Goal: Task Accomplishment & Management: Manage account settings

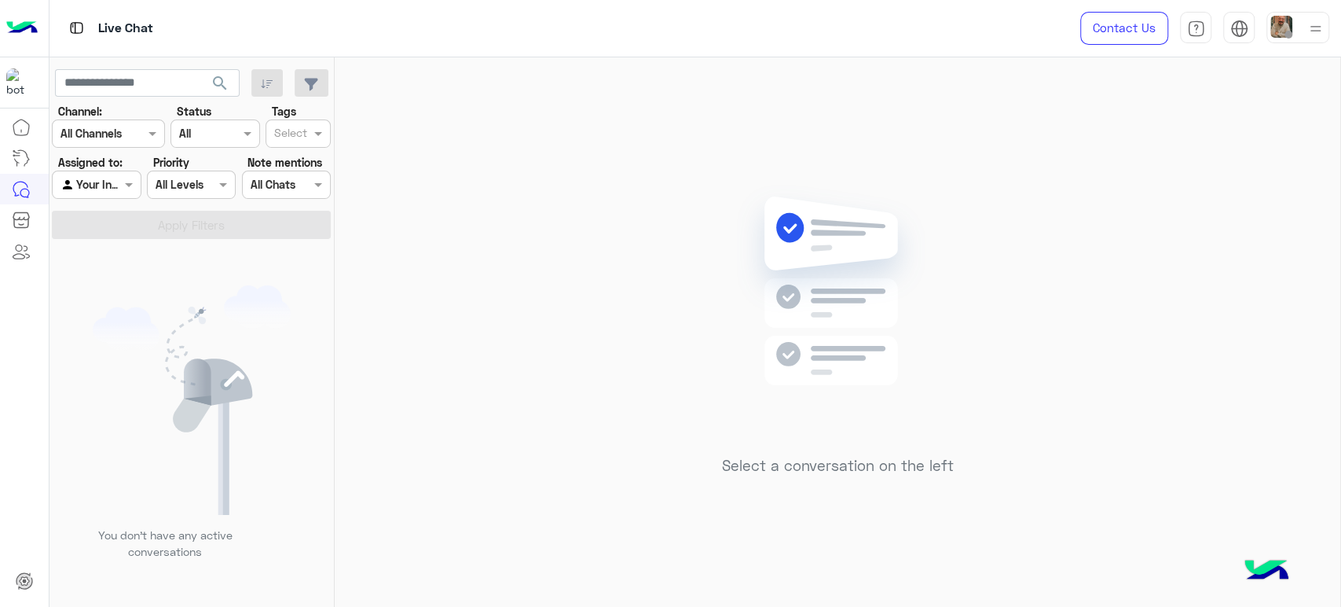
click at [78, 187] on input "text" at bounding box center [79, 185] width 36 height 17
click at [126, 215] on b "Unassigned" at bounding box center [105, 215] width 60 height 13
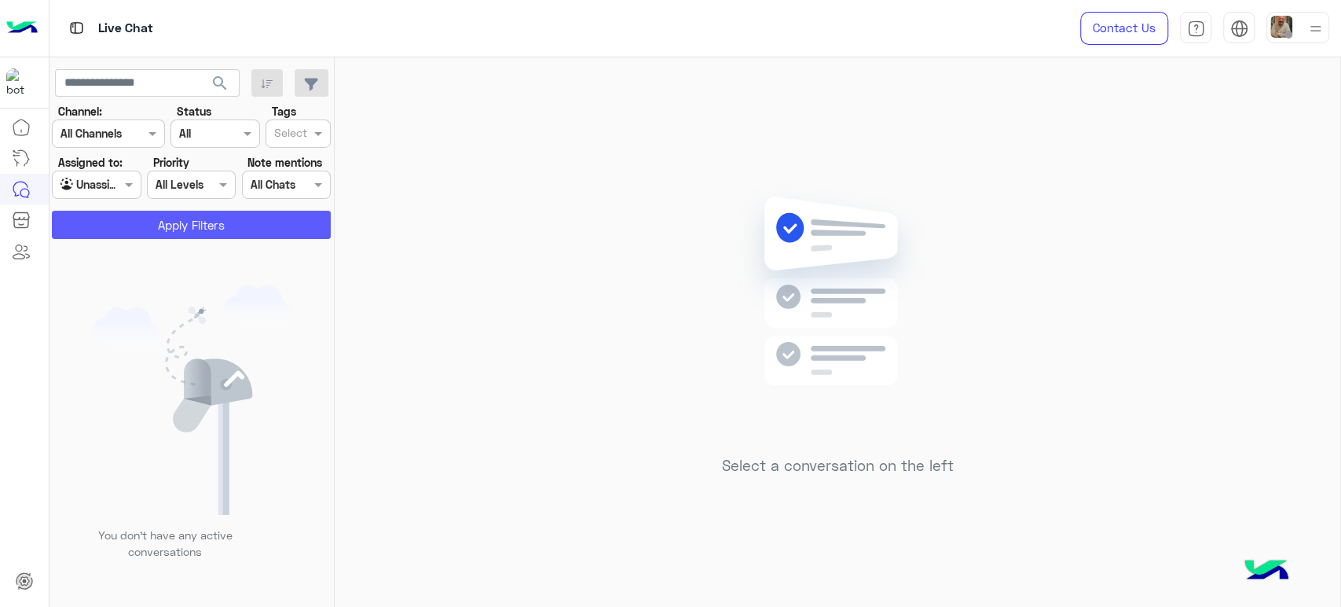
click at [193, 225] on button "Apply Filters" at bounding box center [191, 225] width 279 height 28
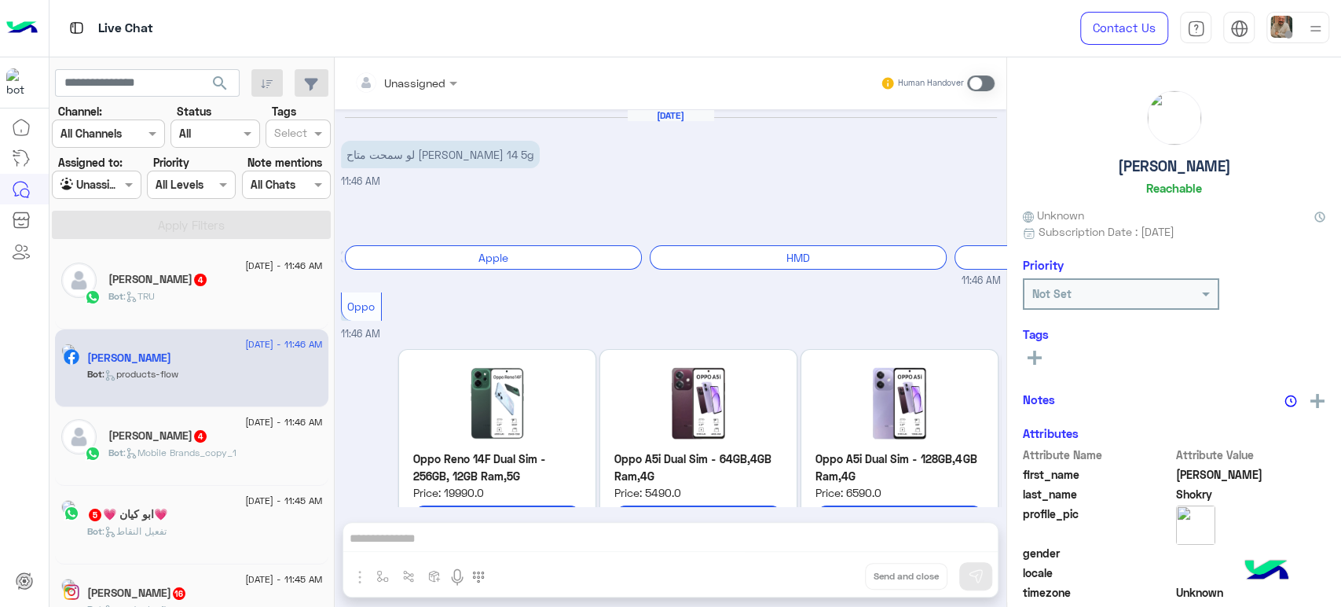
scroll to position [90, 0]
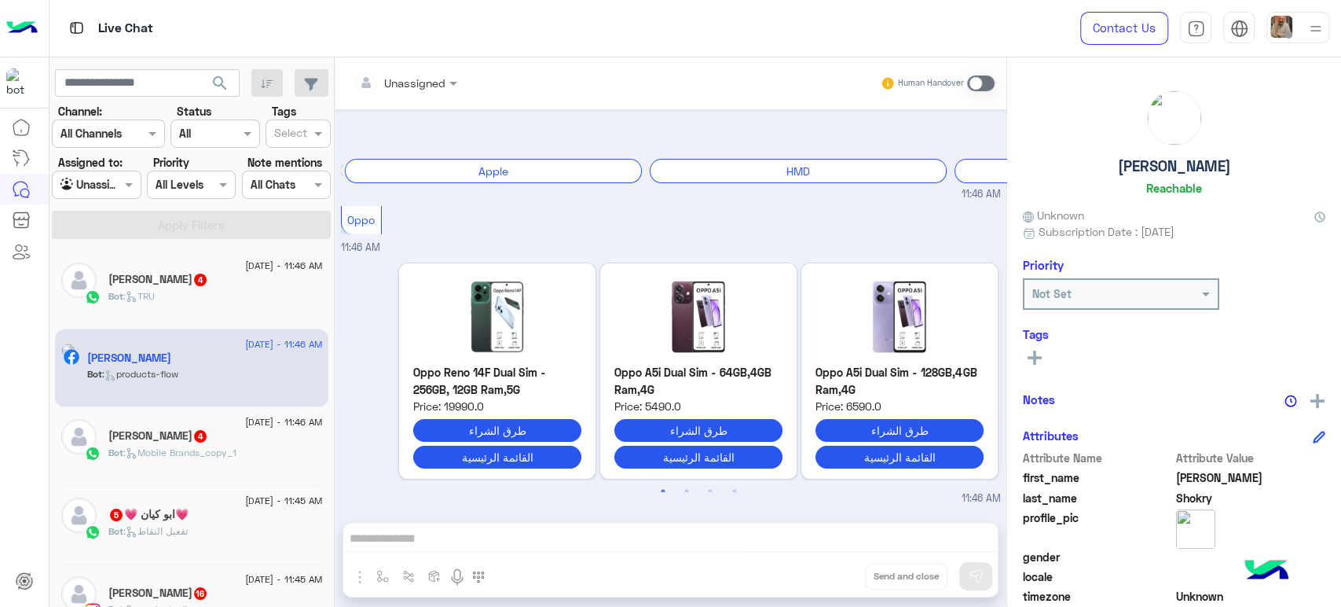
click at [1290, 23] on img at bounding box center [1282, 27] width 22 height 22
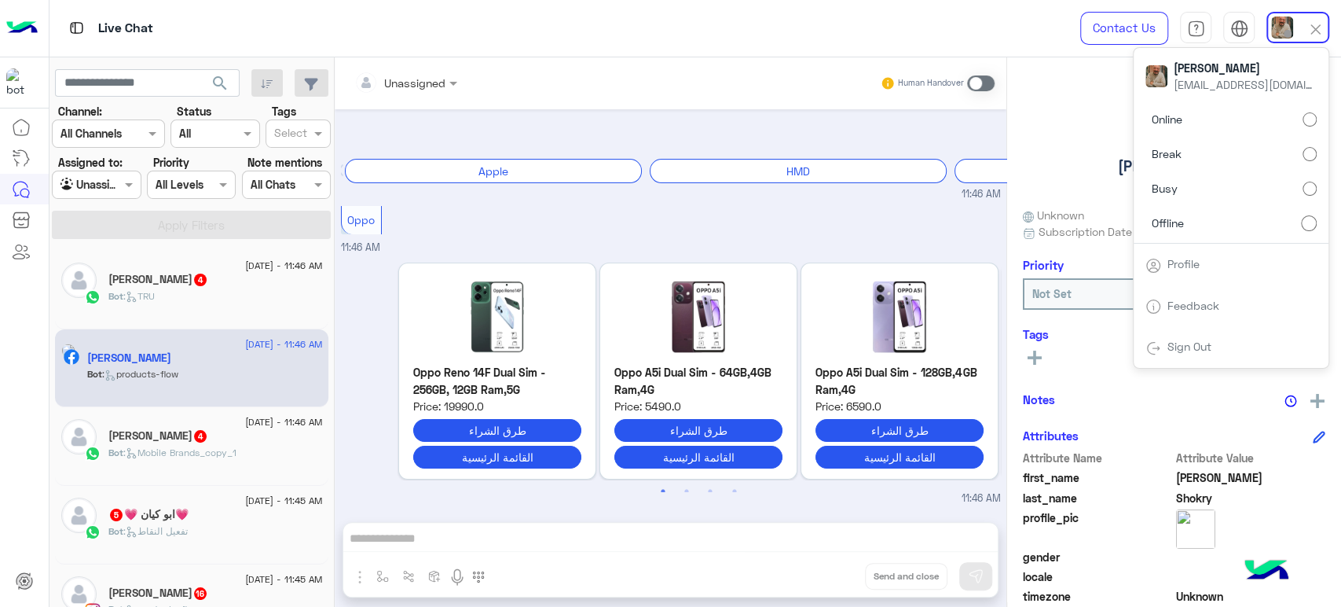
click at [1245, 196] on label "Busy" at bounding box center [1231, 188] width 171 height 28
click at [258, 81] on button "button" at bounding box center [267, 83] width 32 height 28
